Goal: Transaction & Acquisition: Purchase product/service

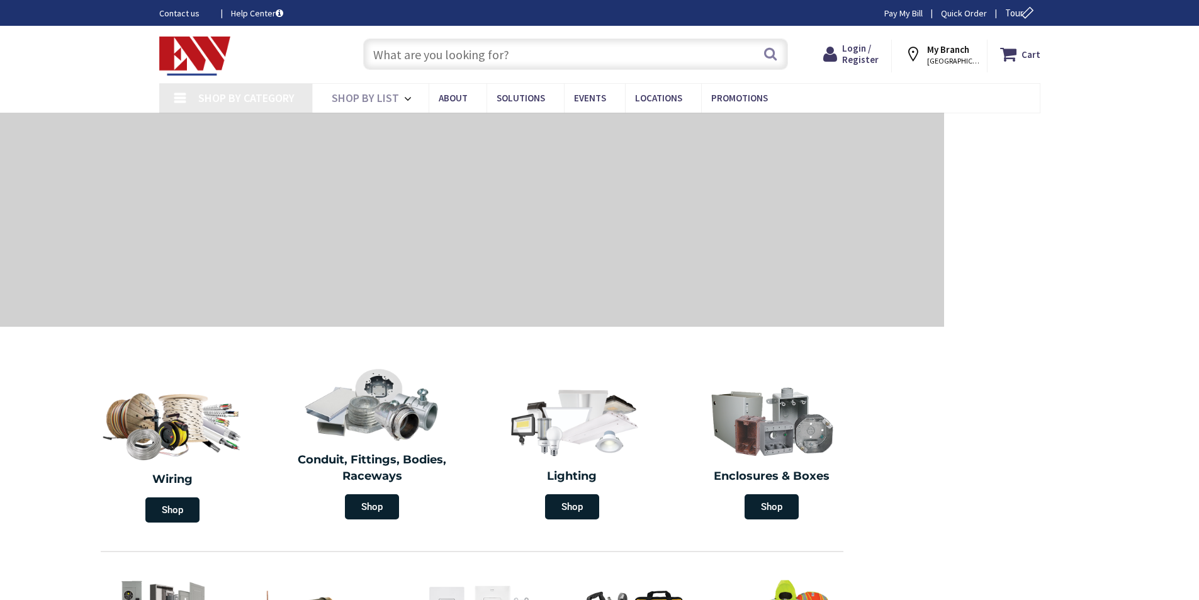
click at [451, 57] on input "text" at bounding box center [575, 53] width 425 height 31
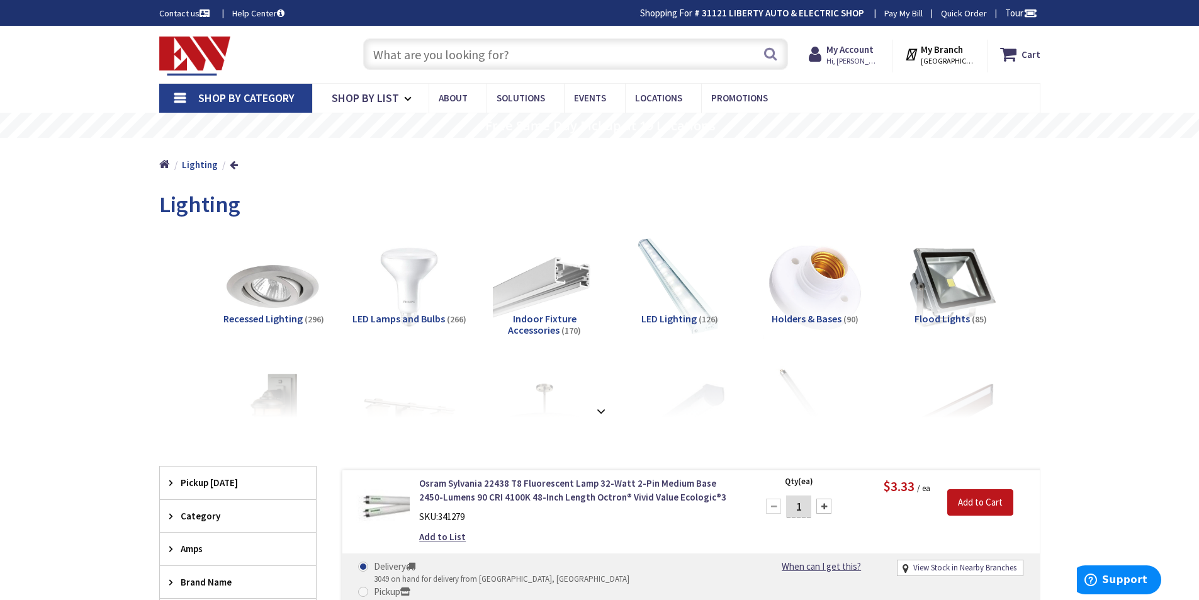
click at [475, 52] on input "text" at bounding box center [575, 53] width 425 height 31
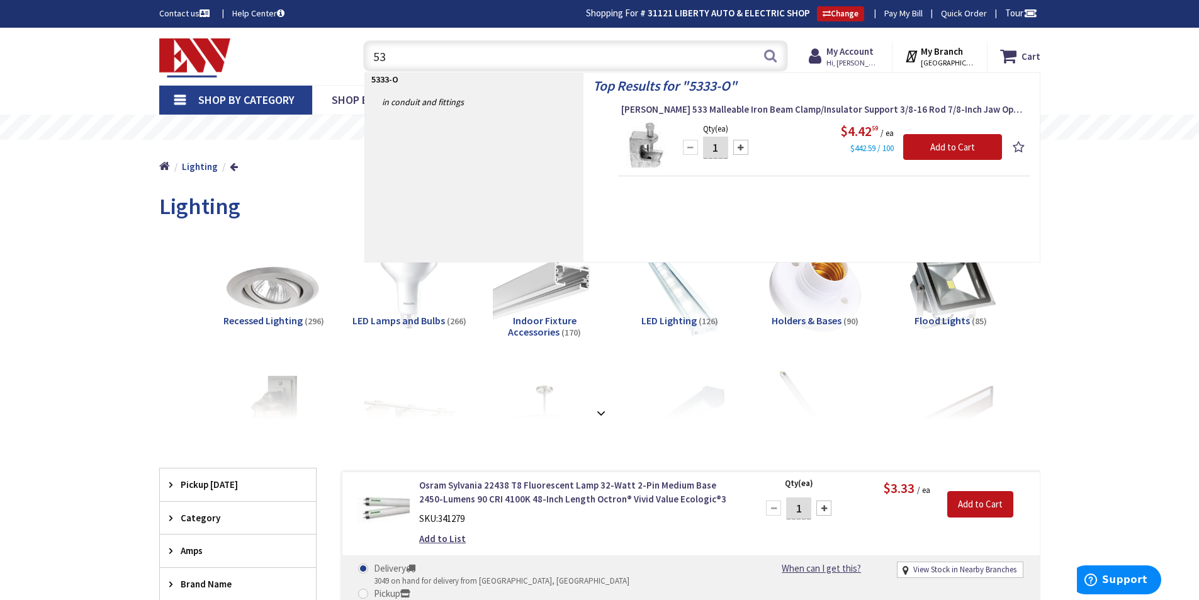
type input "5"
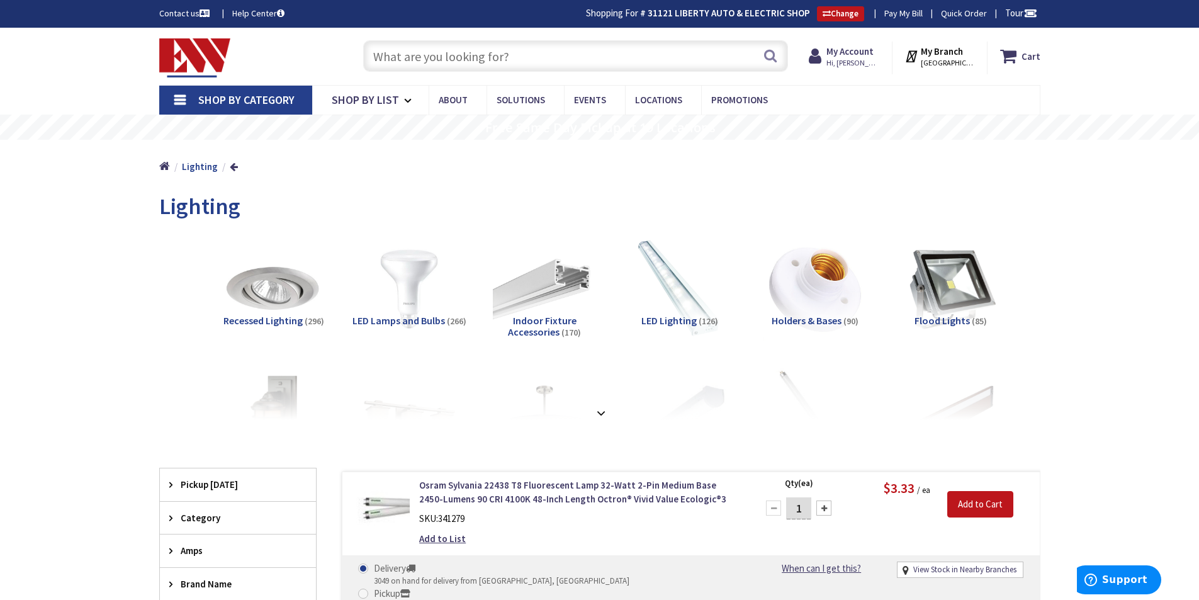
click at [428, 63] on input "text" at bounding box center [575, 55] width 425 height 31
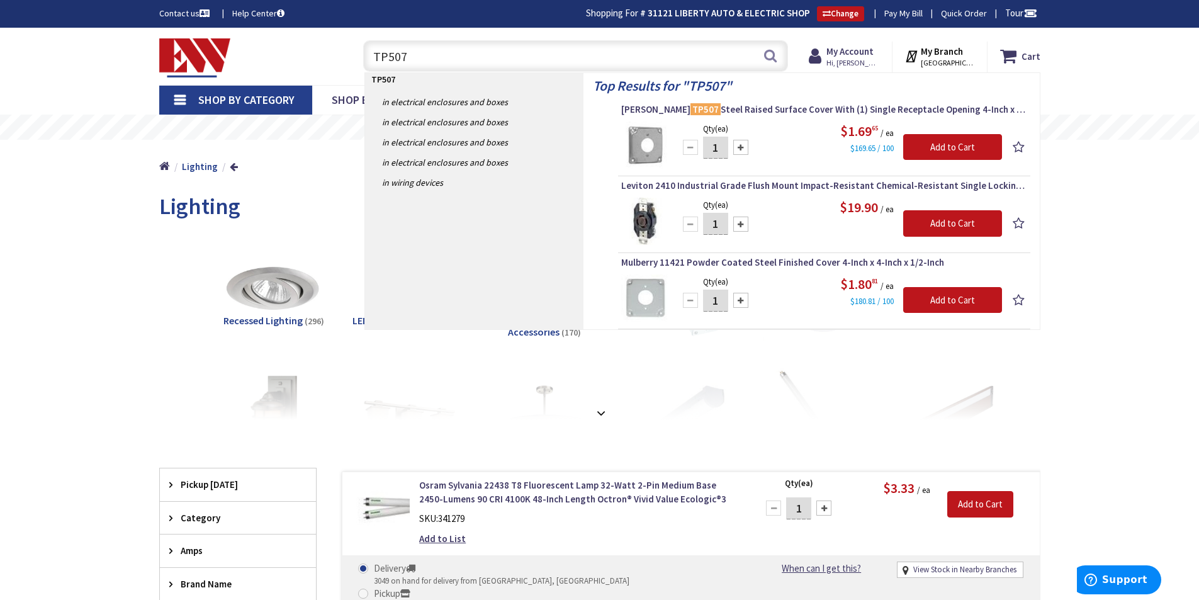
drag, startPoint x: 155, startPoint y: 258, endPoint x: 184, endPoint y: 240, distance: 34.2
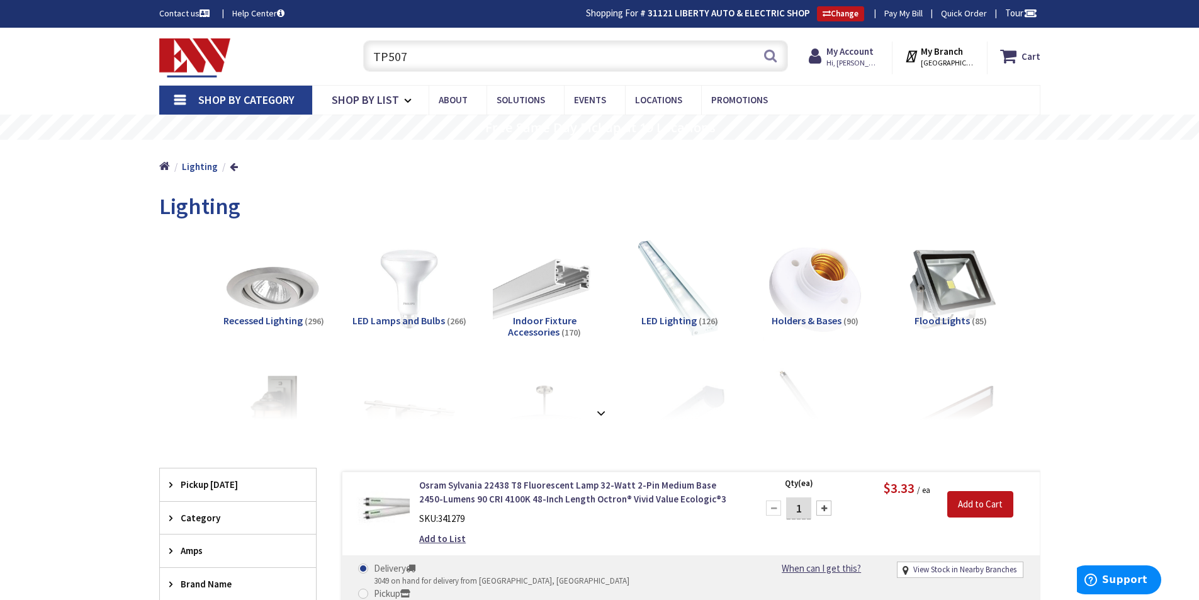
drag, startPoint x: 421, startPoint y: 59, endPoint x: 313, endPoint y: 54, distance: 108.4
click at [316, 55] on div "Toggle Nav TP507 TP507 Search Cart My Cart Close You have no items in your shop…" at bounding box center [600, 56] width 900 height 42
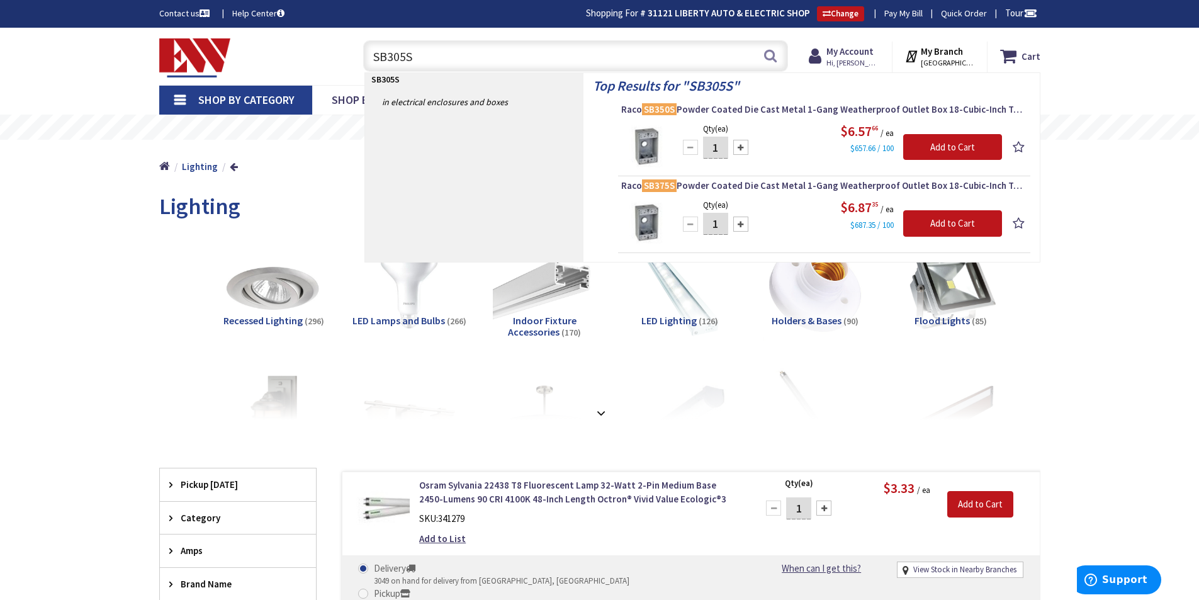
type input "SB305S"
